Goal: Check status: Check status

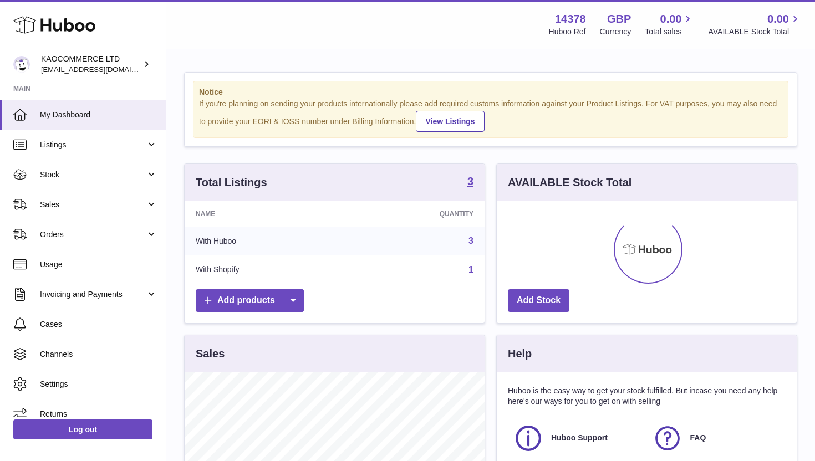
scroll to position [173, 300]
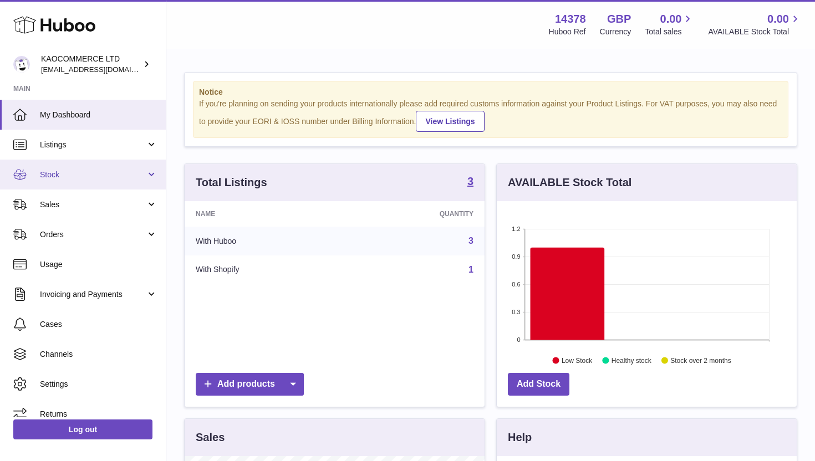
click at [121, 175] on span "Stock" at bounding box center [93, 175] width 106 height 11
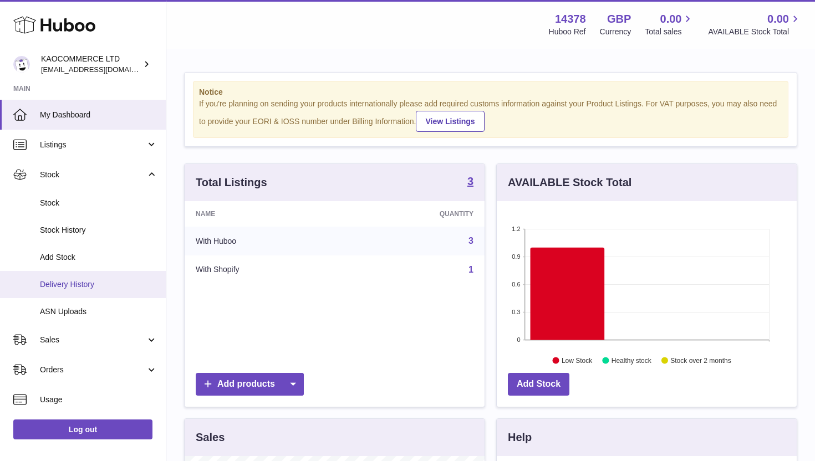
click at [101, 281] on span "Delivery History" at bounding box center [99, 284] width 118 height 11
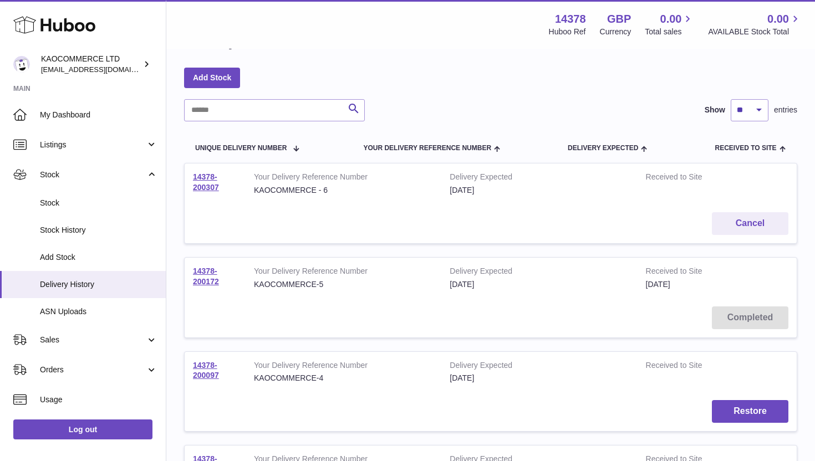
scroll to position [22, 0]
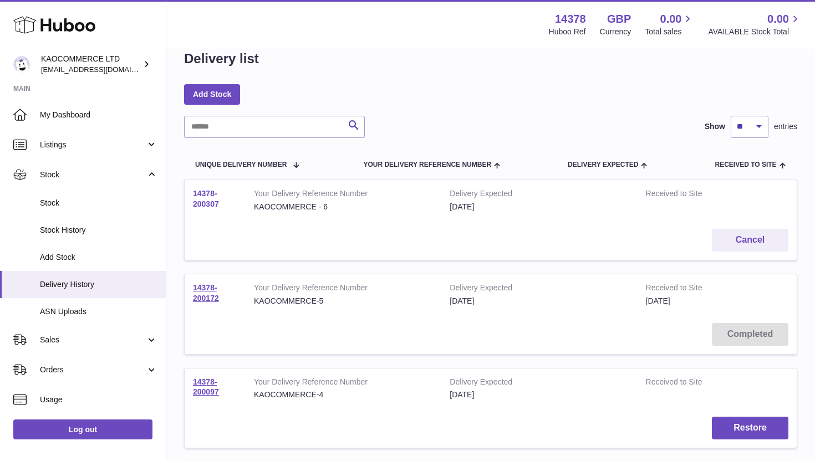
click at [210, 205] on link "14378-200307" at bounding box center [206, 198] width 26 height 19
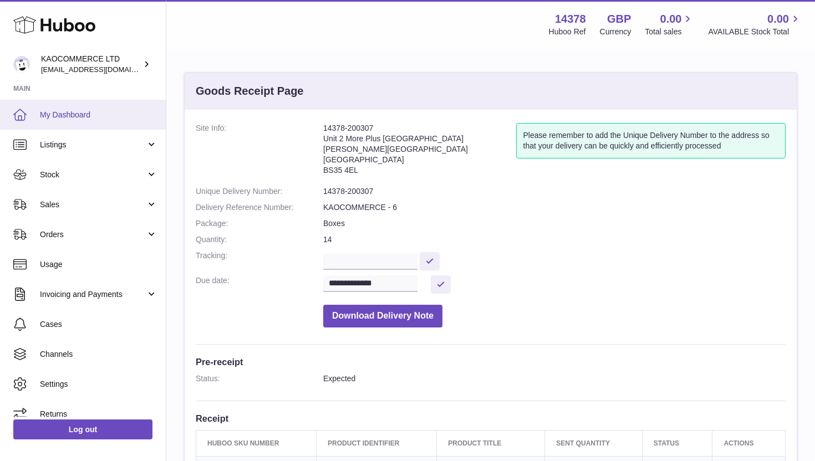
click at [78, 102] on link "My Dashboard" at bounding box center [83, 115] width 166 height 30
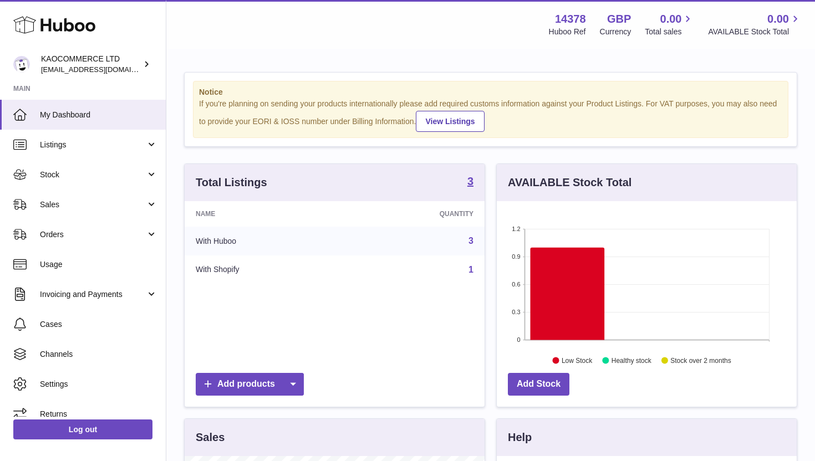
scroll to position [173, 300]
click at [115, 167] on link "Stock" at bounding box center [83, 175] width 166 height 30
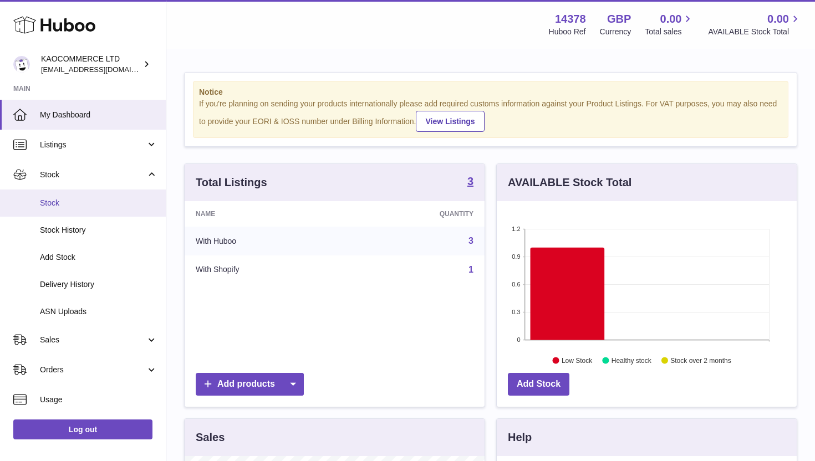
click at [103, 199] on span "Stock" at bounding box center [99, 203] width 118 height 11
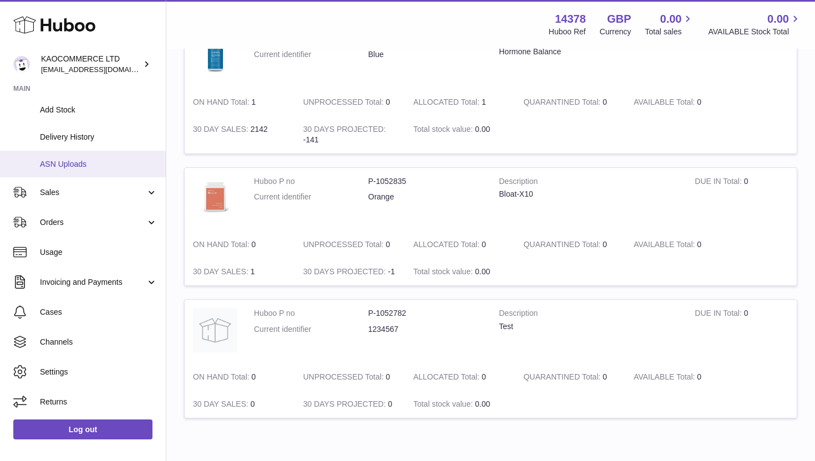
scroll to position [194, 0]
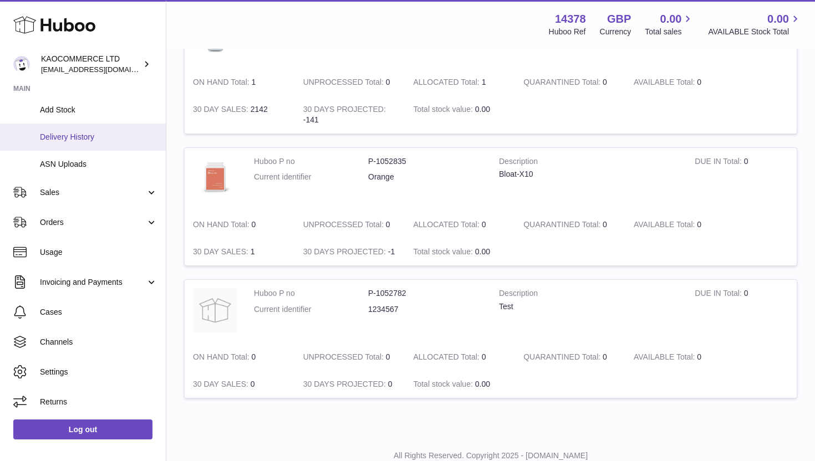
click at [114, 137] on span "Delivery History" at bounding box center [99, 137] width 118 height 11
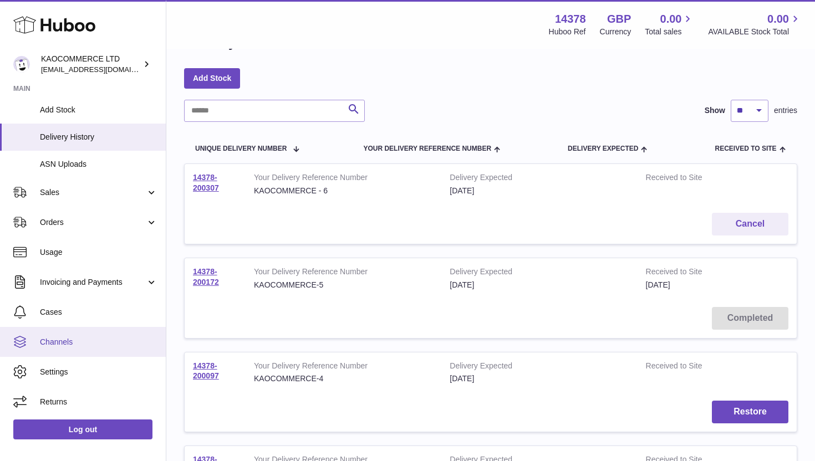
scroll to position [55, 0]
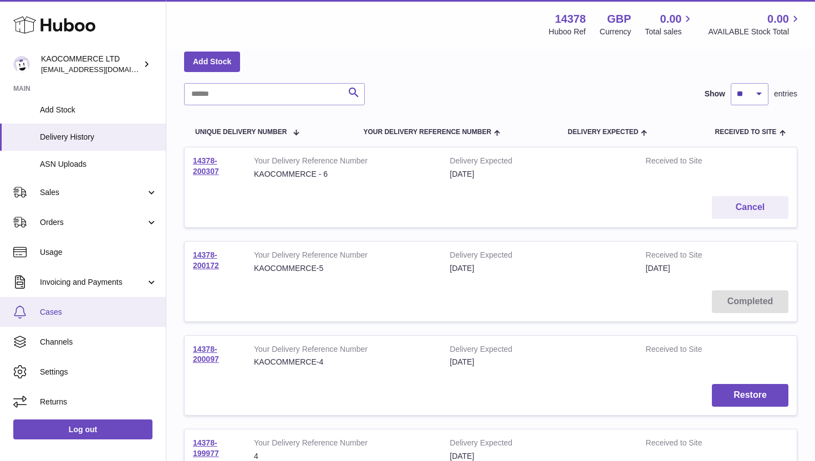
click at [65, 309] on span "Cases" at bounding box center [99, 312] width 118 height 11
click at [116, 310] on span "Cases" at bounding box center [99, 312] width 118 height 11
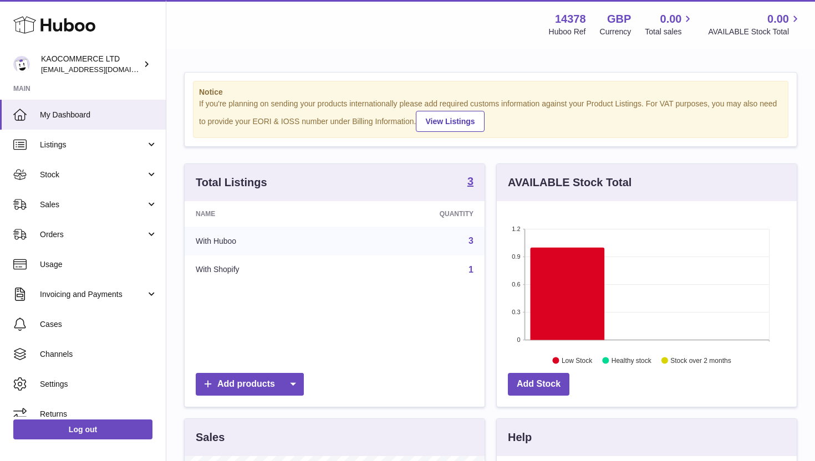
scroll to position [173, 300]
drag, startPoint x: 590, startPoint y: 22, endPoint x: 542, endPoint y: 24, distance: 47.7
click at [542, 24] on div "14378 Huboo Ref GBP Currency 0.00 Total sales 0.00 AVAILABLE Stock Total" at bounding box center [668, 25] width 267 height 26
drag, startPoint x: 557, startPoint y: 21, endPoint x: 585, endPoint y: 20, distance: 27.7
click at [585, 20] on strong "14378" at bounding box center [570, 19] width 31 height 15
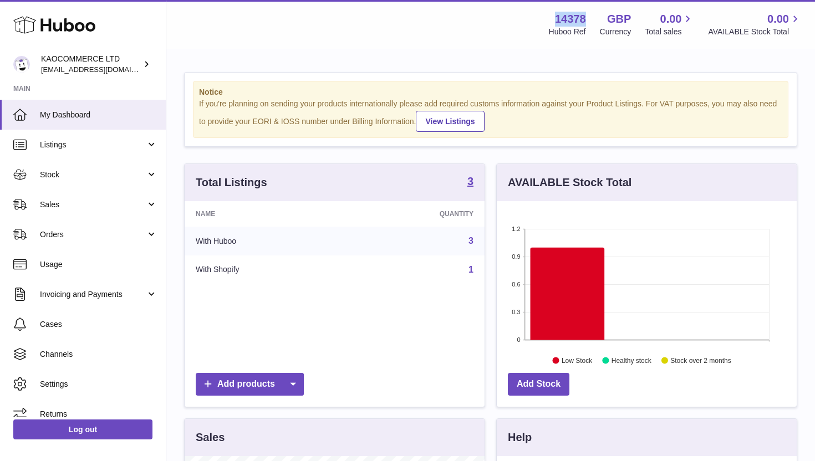
copy strong "14378"
click at [62, 170] on span "Stock" at bounding box center [93, 175] width 106 height 11
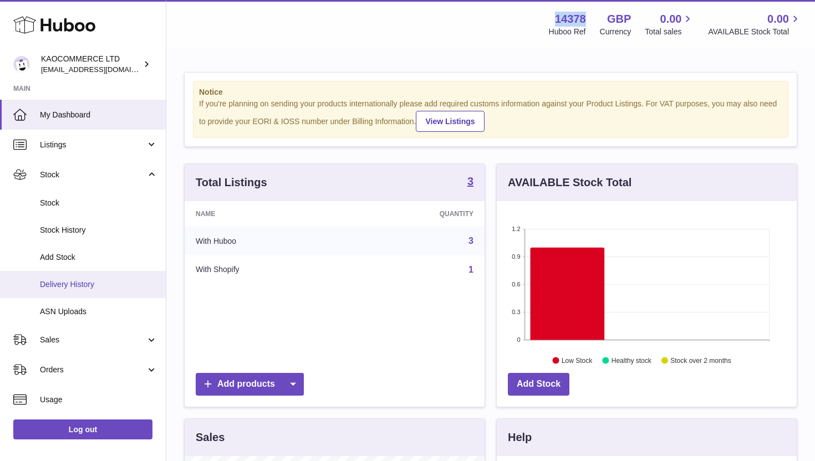
click at [86, 284] on span "Delivery History" at bounding box center [99, 284] width 118 height 11
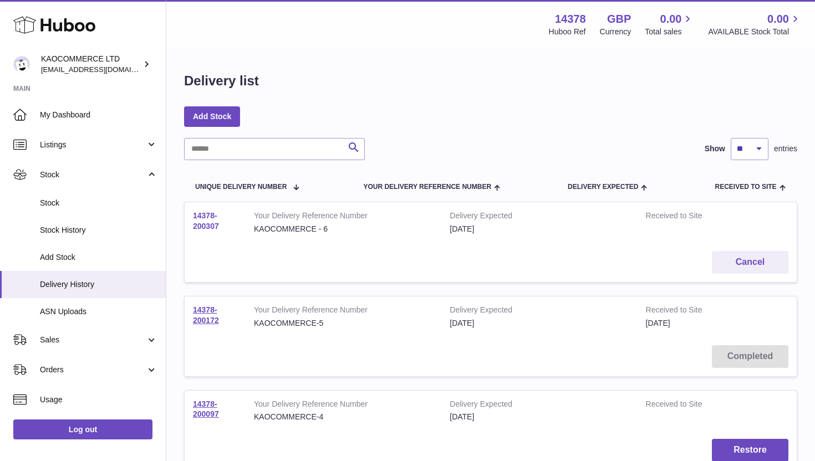
click at [211, 222] on link "14378-200307" at bounding box center [206, 220] width 26 height 19
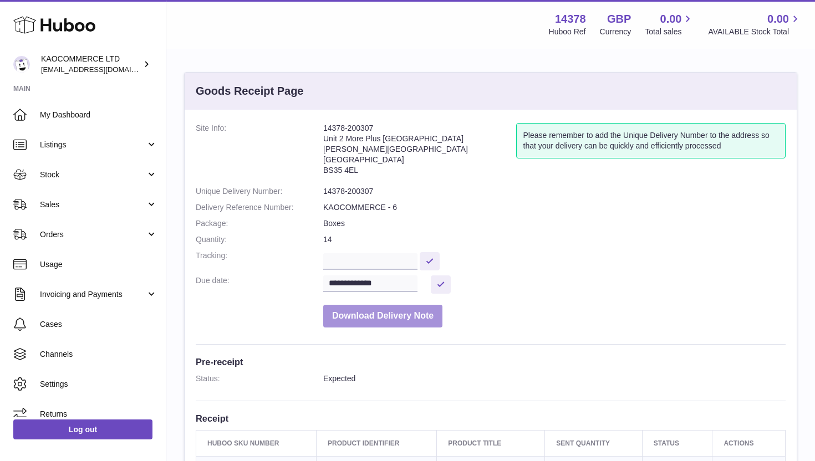
click at [386, 309] on button "Download Delivery Note" at bounding box center [382, 316] width 119 height 23
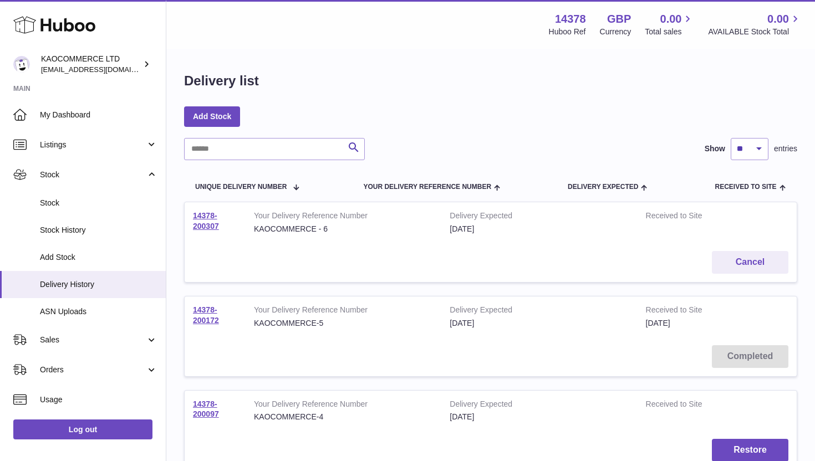
click at [303, 221] on strong "Your Delivery Reference Number" at bounding box center [343, 217] width 179 height 13
click at [85, 205] on span "Stock" at bounding box center [99, 203] width 118 height 11
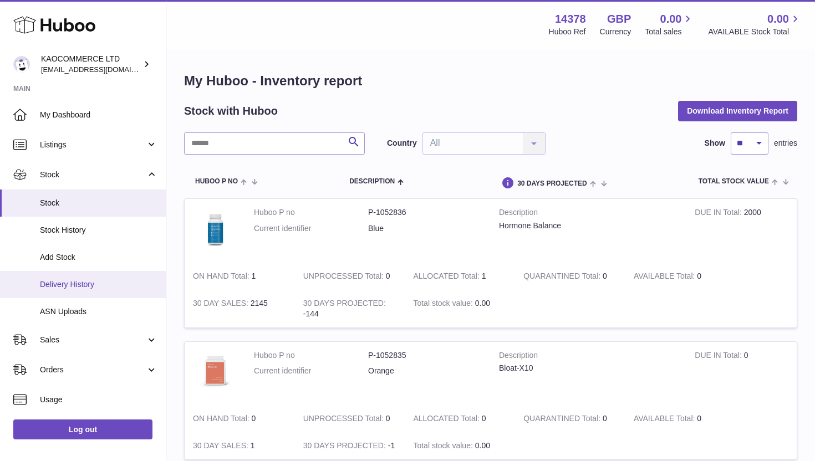
click at [78, 294] on link "Delivery History" at bounding box center [83, 284] width 166 height 27
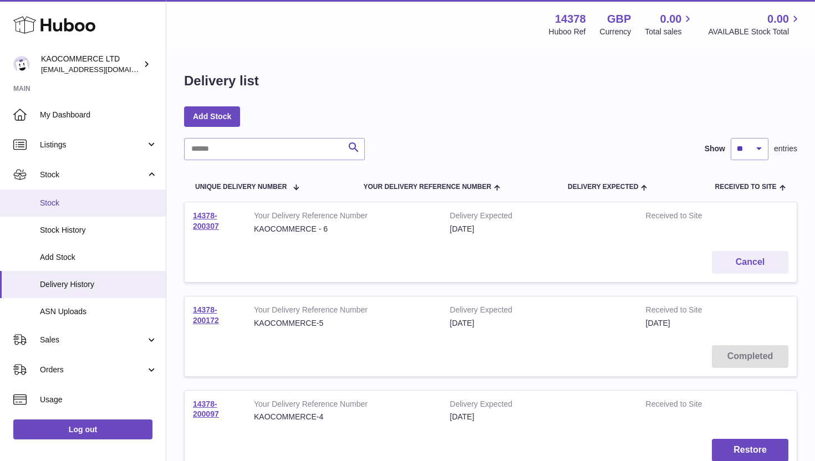
click at [70, 205] on span "Stock" at bounding box center [99, 203] width 118 height 11
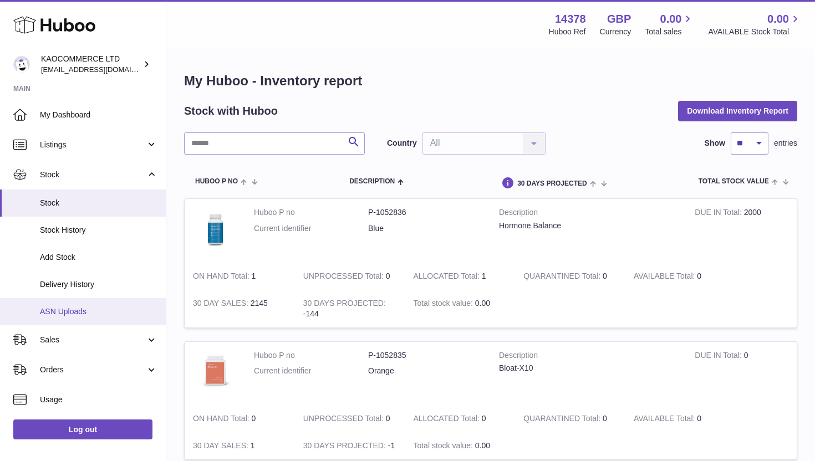
click at [71, 305] on link "ASN Uploads" at bounding box center [83, 311] width 166 height 27
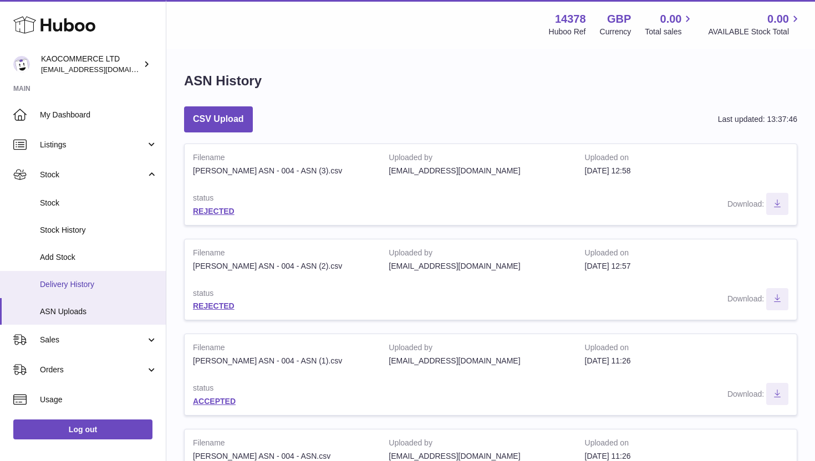
click at [89, 279] on span "Delivery History" at bounding box center [99, 284] width 118 height 11
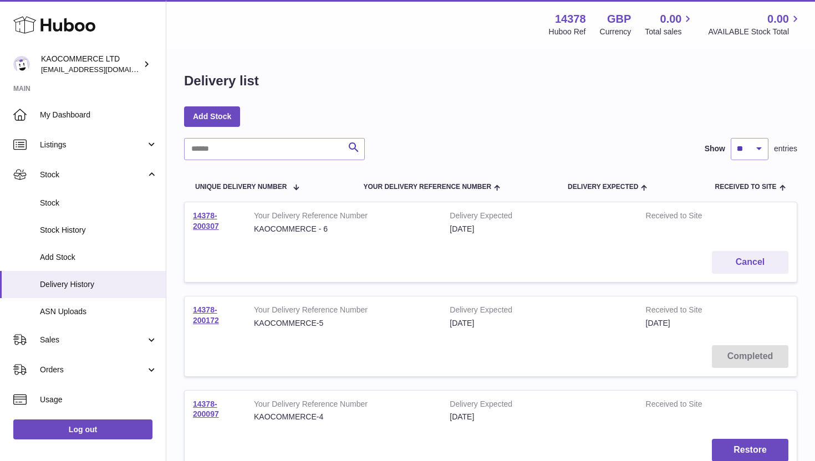
click at [448, 249] on td "Cancel" at bounding box center [491, 262] width 612 height 39
click at [452, 226] on div "[DATE]" at bounding box center [539, 229] width 179 height 11
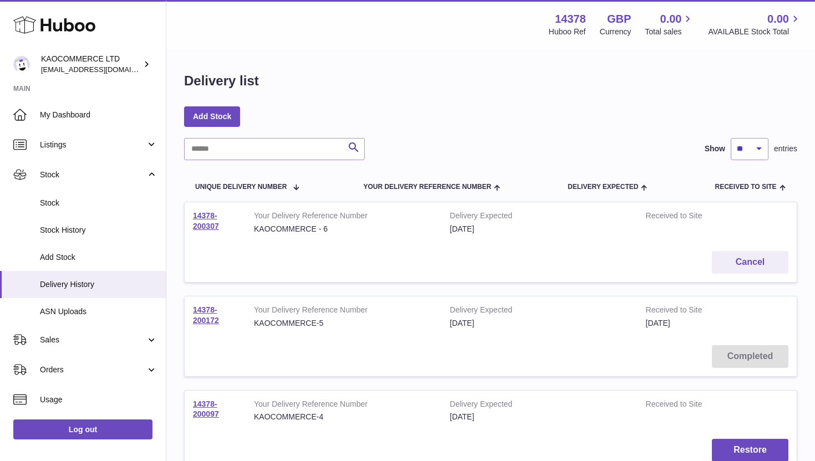
click at [452, 226] on div "[DATE]" at bounding box center [539, 229] width 179 height 11
click at [452, 209] on td "Delivery Expected 17th Sep 2025" at bounding box center [539, 222] width 196 height 40
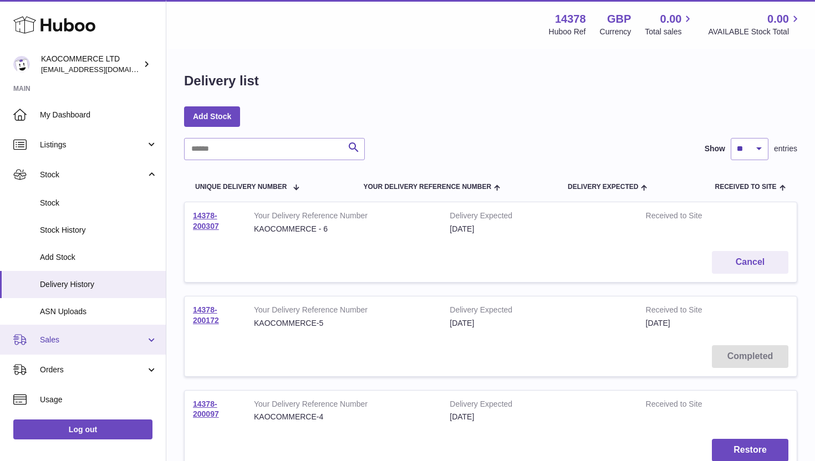
scroll to position [147, 0]
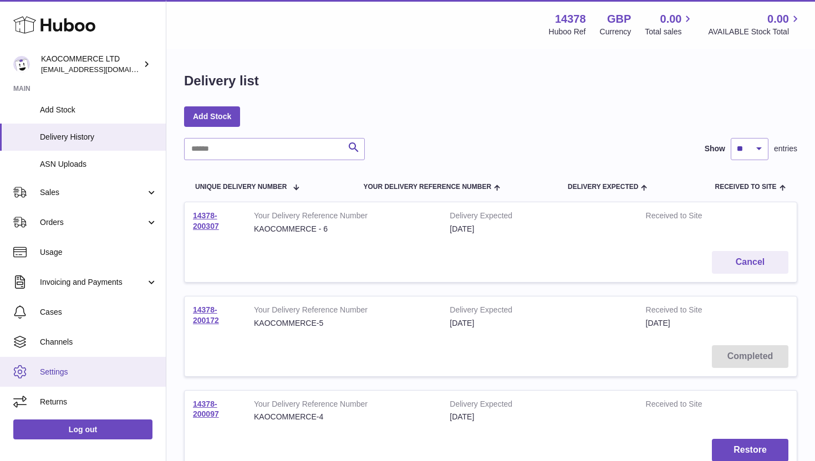
click at [57, 365] on link "Settings" at bounding box center [83, 372] width 166 height 30
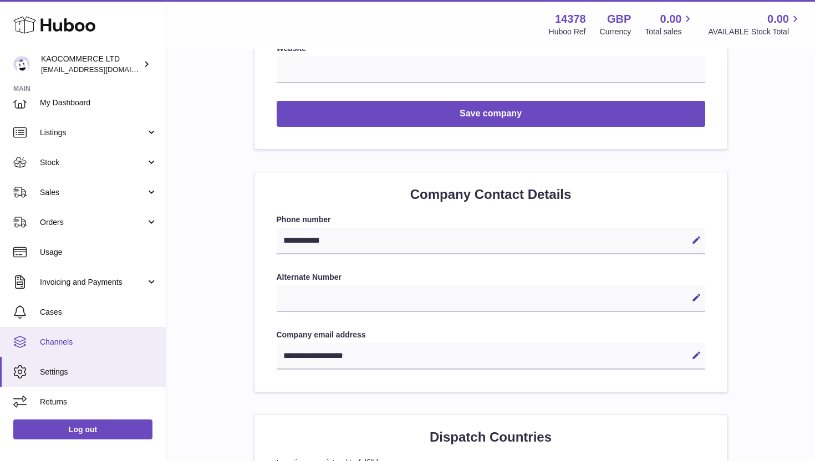
scroll to position [381, 0]
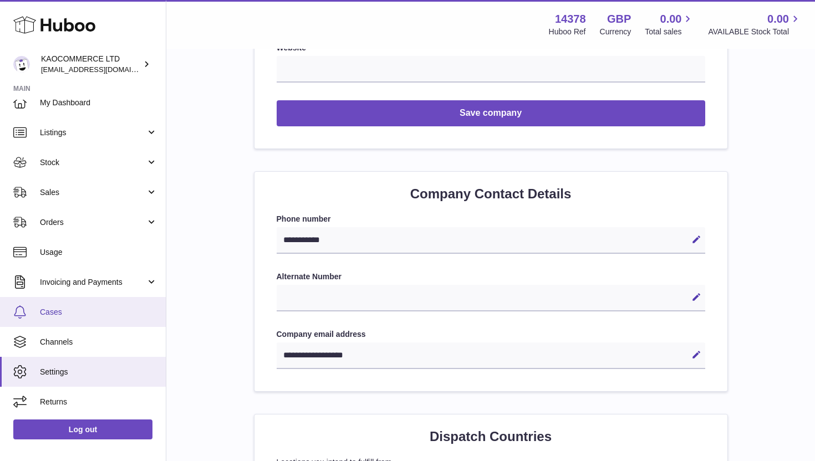
click at [77, 314] on span "Cases" at bounding box center [99, 312] width 118 height 11
click at [85, 308] on span "Cases" at bounding box center [99, 312] width 118 height 11
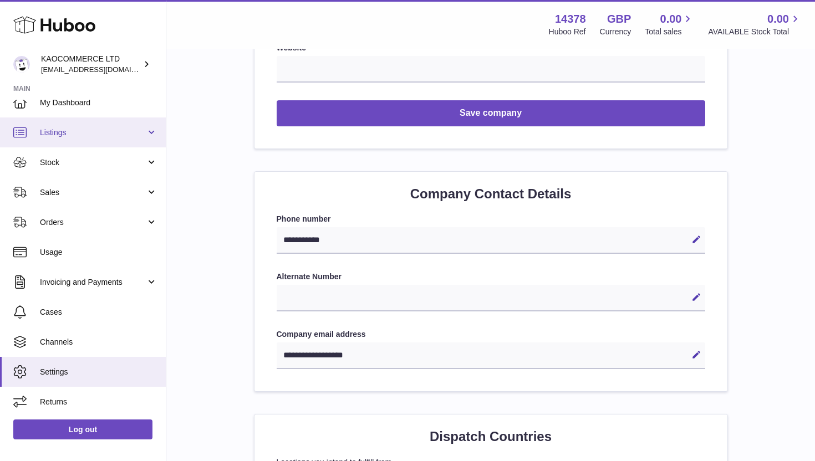
click at [95, 134] on span "Listings" at bounding box center [93, 133] width 106 height 11
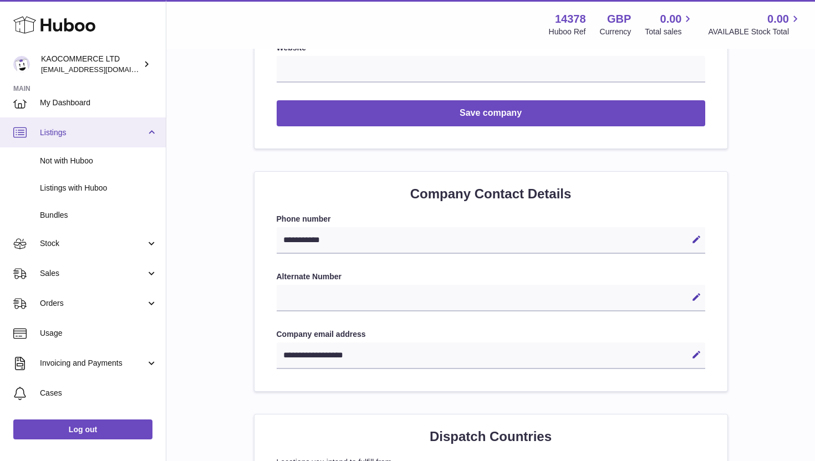
click at [95, 134] on span "Listings" at bounding box center [93, 133] width 106 height 11
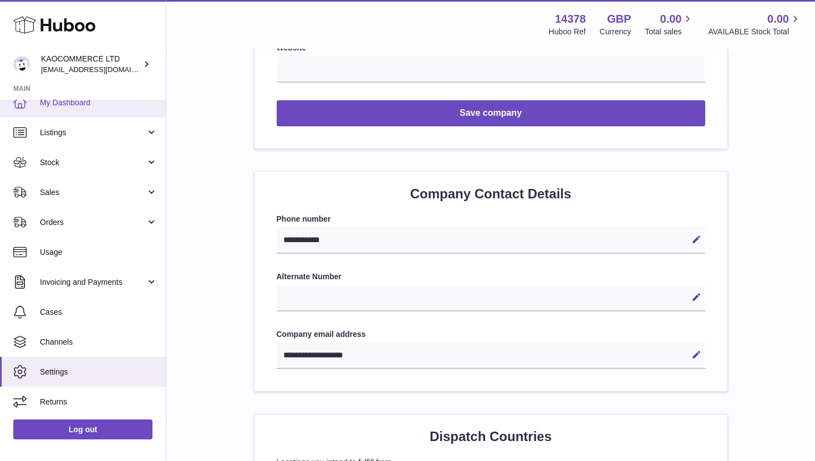
click at [94, 107] on span "My Dashboard" at bounding box center [99, 103] width 118 height 11
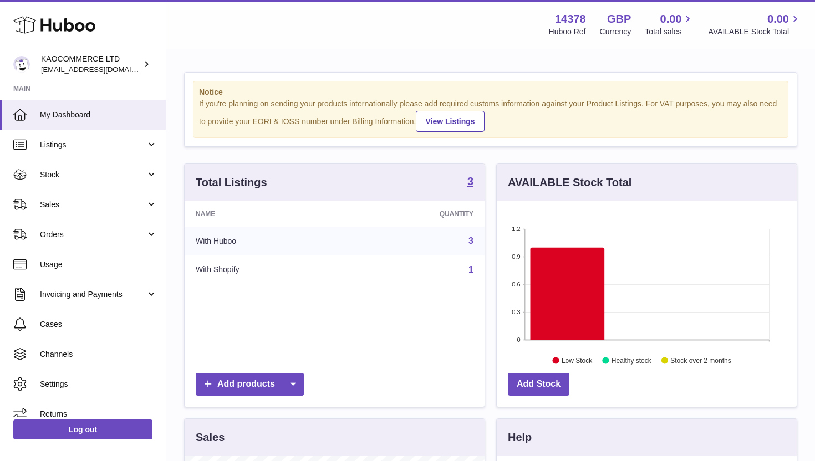
scroll to position [173, 300]
click at [83, 73] on span "[EMAIL_ADDRESS][DOMAIN_NAME]" at bounding box center [102, 69] width 122 height 9
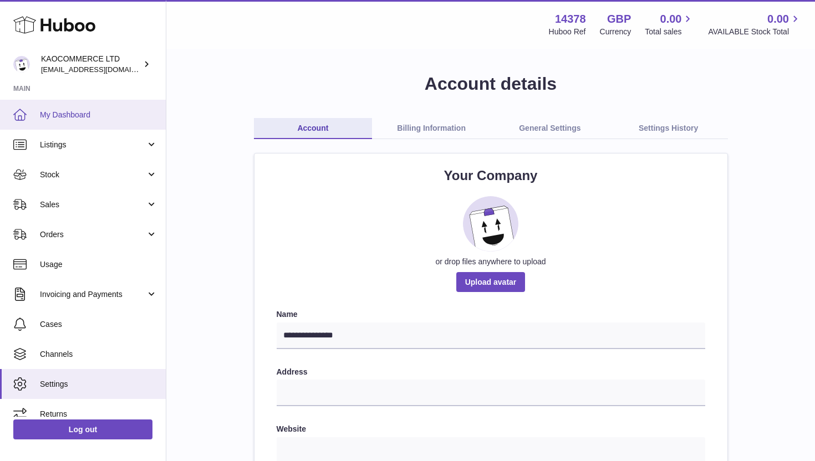
click at [116, 123] on link "My Dashboard" at bounding box center [83, 115] width 166 height 30
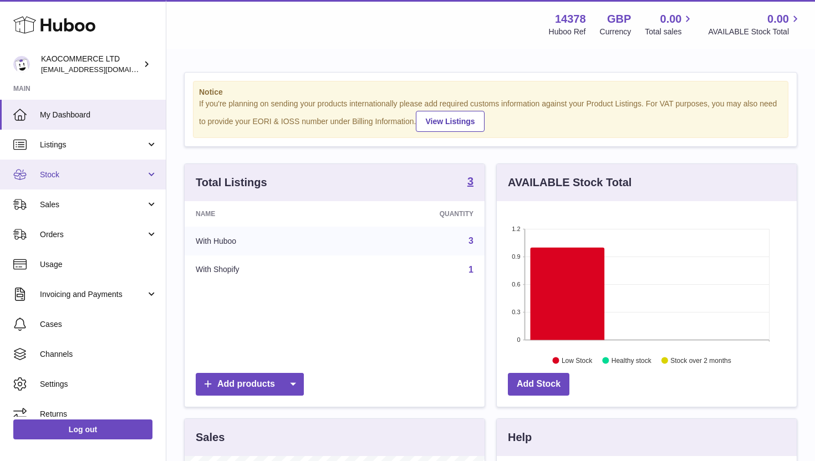
click at [96, 171] on span "Stock" at bounding box center [93, 175] width 106 height 11
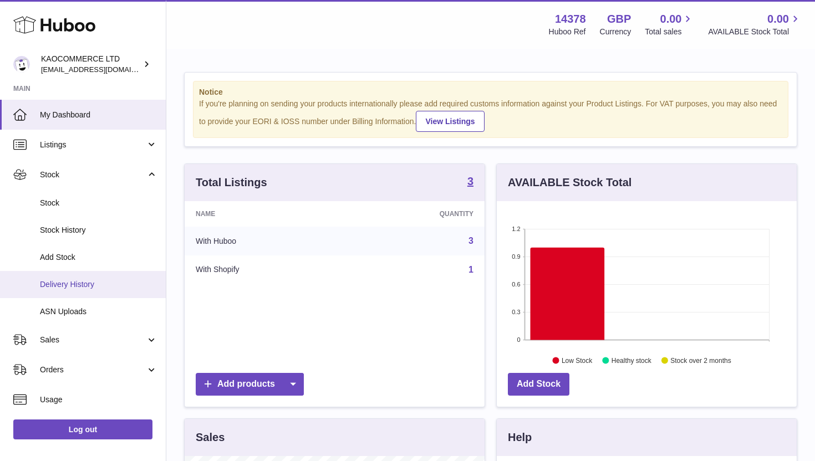
click at [110, 273] on link "Delivery History" at bounding box center [83, 284] width 166 height 27
